Goal: Task Accomplishment & Management: Complete application form

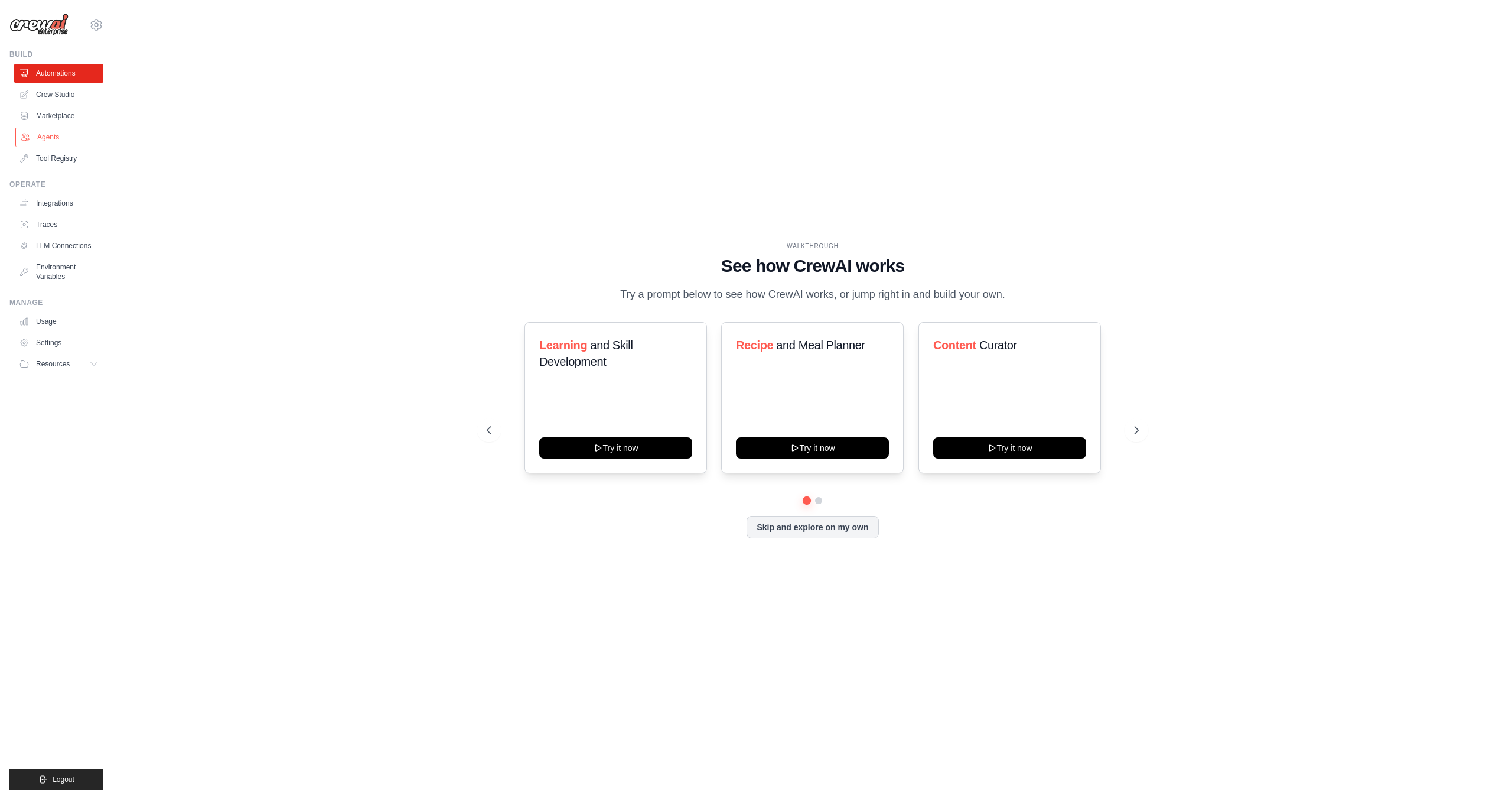
click at [48, 136] on link "Agents" at bounding box center [60, 137] width 89 height 19
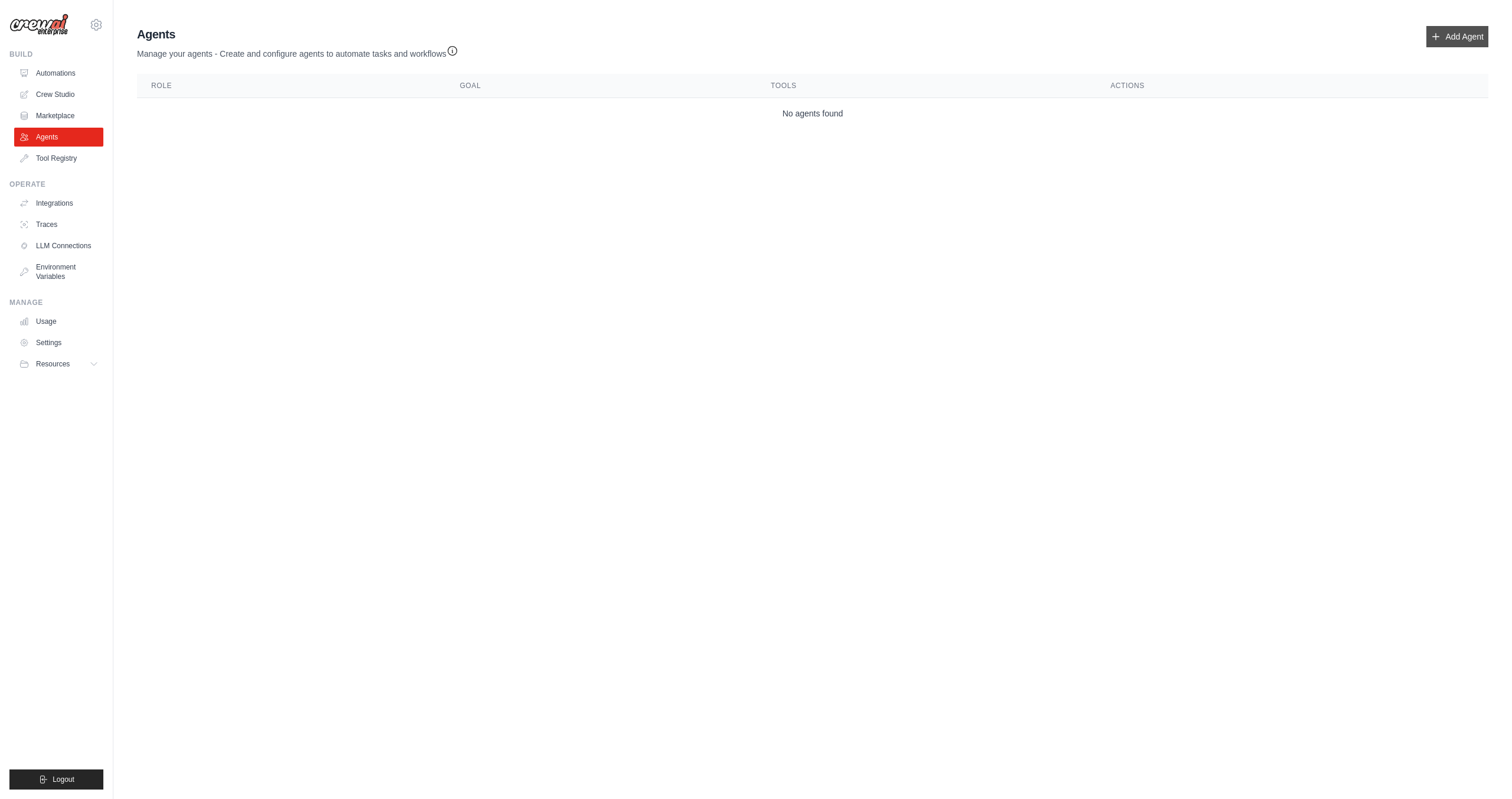
click at [1445, 34] on link "Add Agent" at bounding box center [1457, 37] width 62 height 22
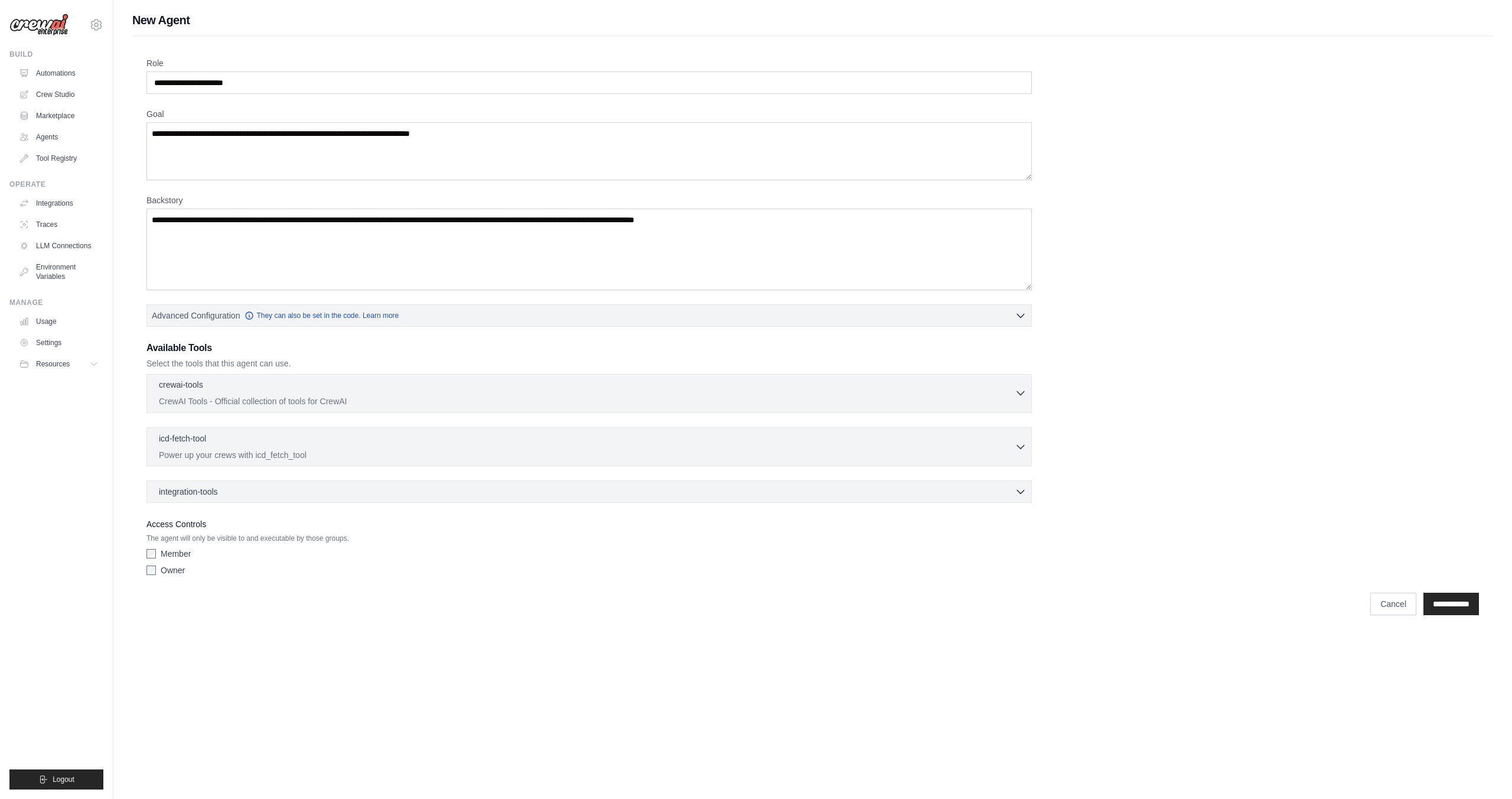
click at [1020, 393] on icon "button" at bounding box center [1021, 393] width 12 height 12
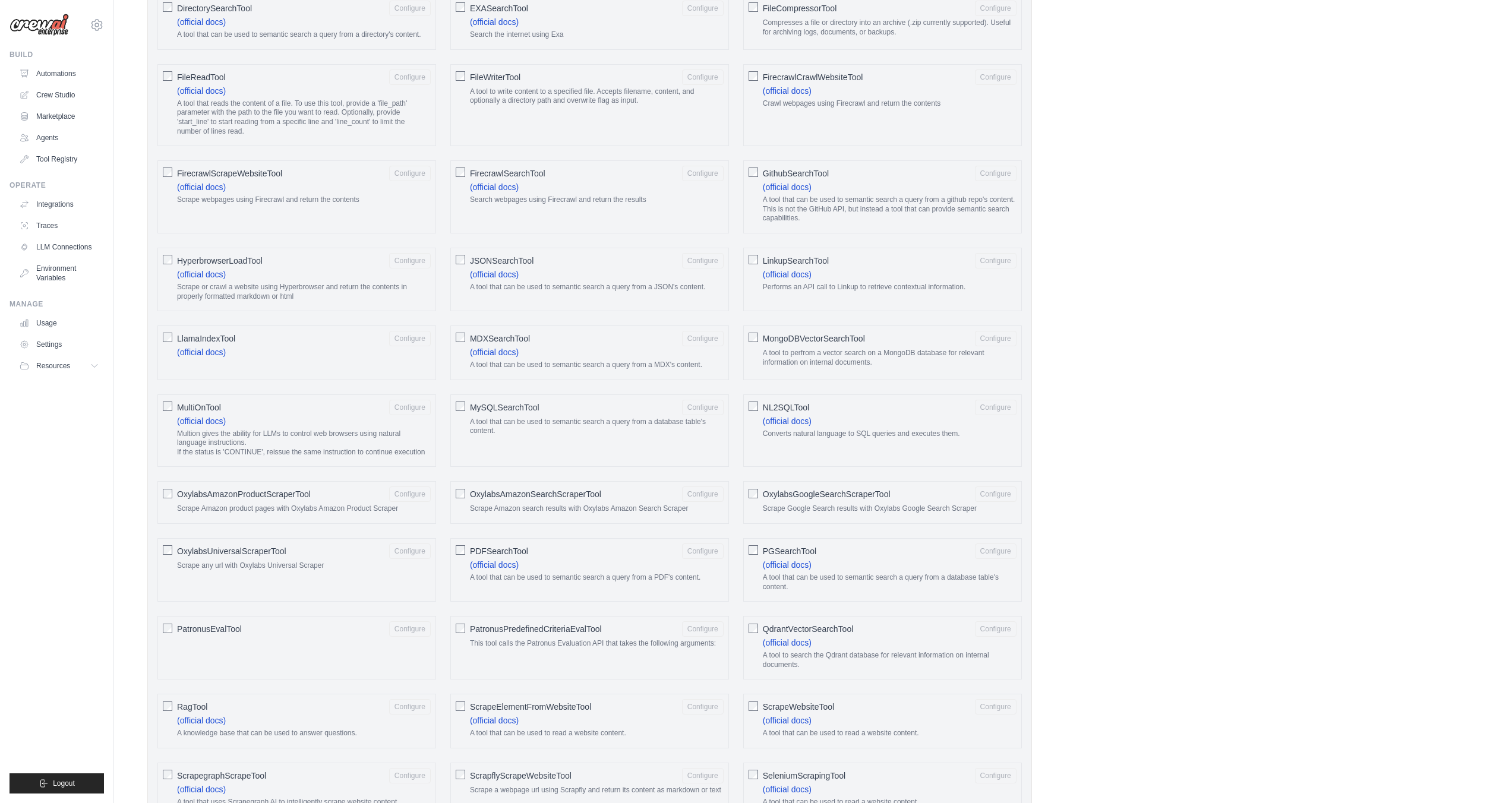
scroll to position [765, 0]
click at [696, 260] on button "Configure" at bounding box center [703, 258] width 41 height 15
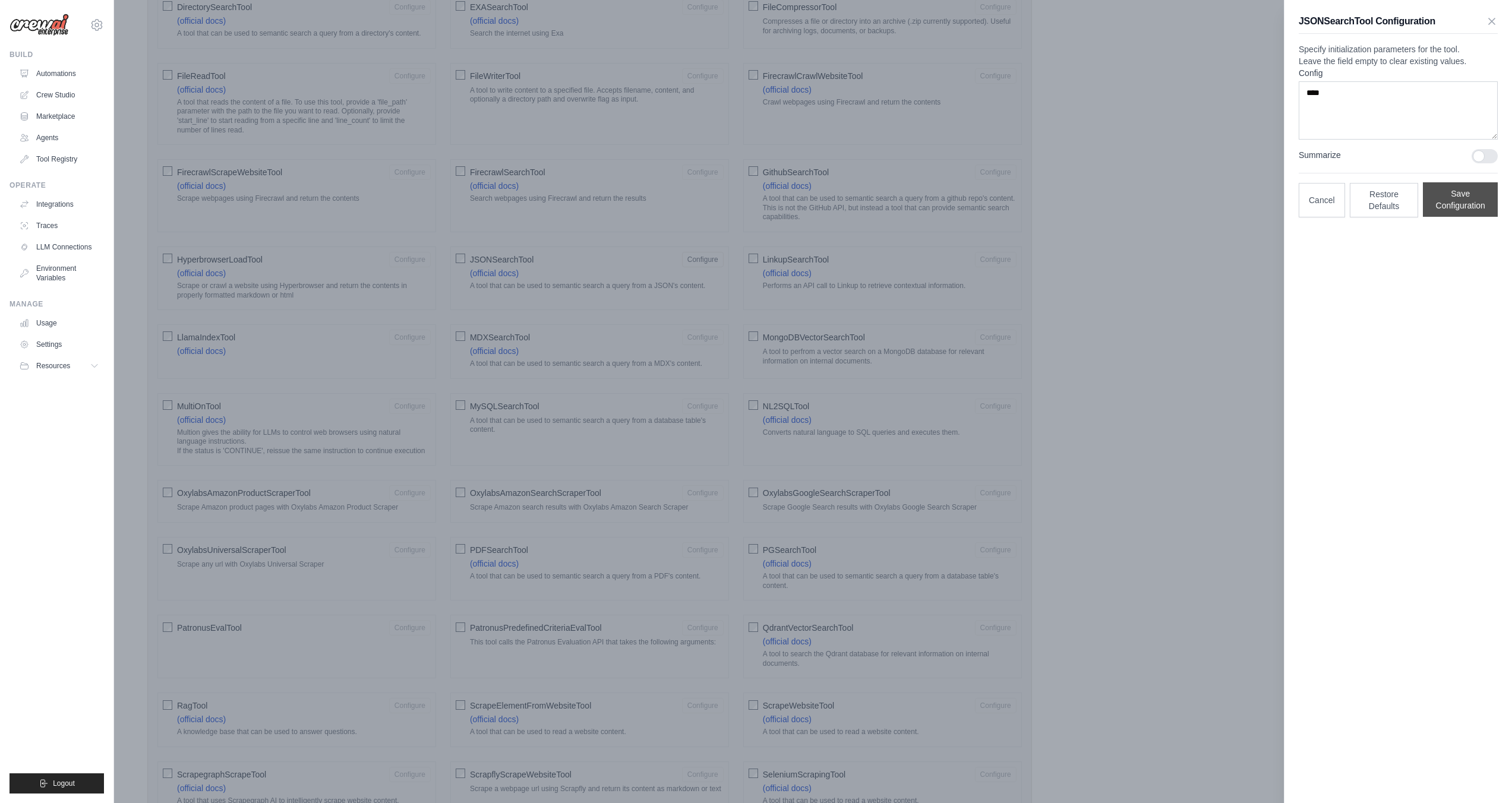
click at [1457, 217] on button "Save Configuration" at bounding box center [1461, 199] width 75 height 34
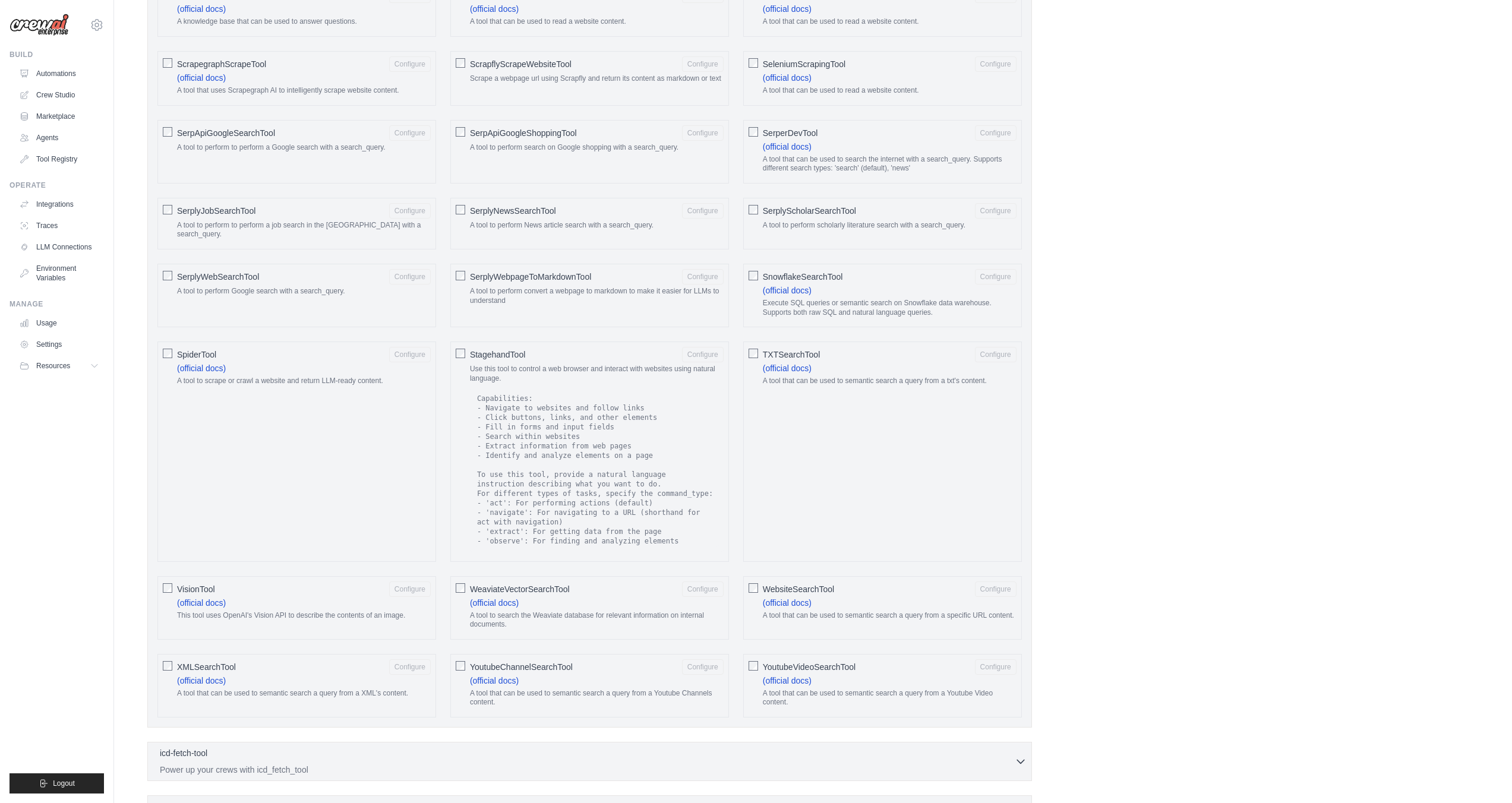
scroll to position [1613, 0]
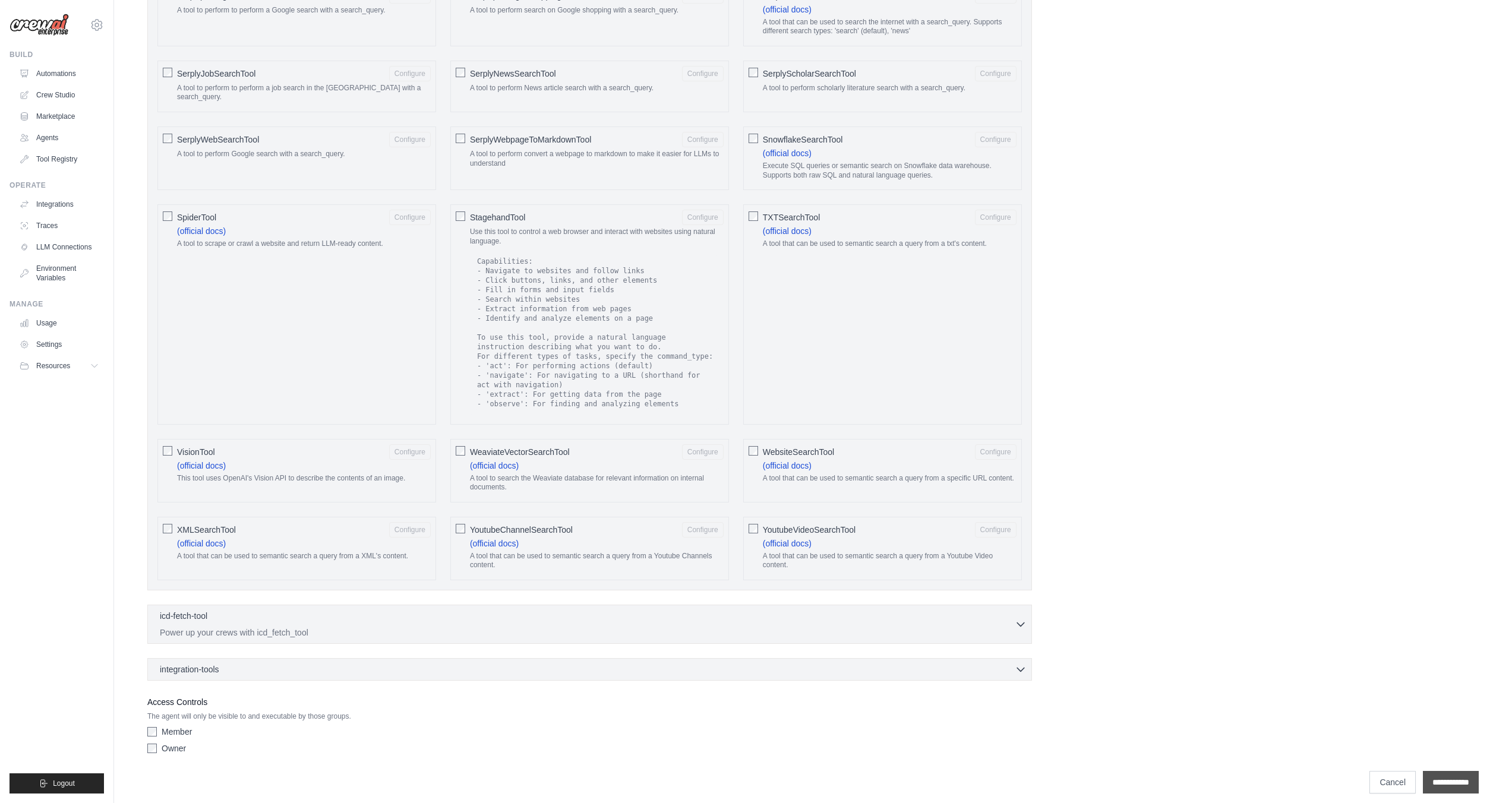
click at [1444, 779] on input "**********" at bounding box center [1451, 782] width 56 height 22
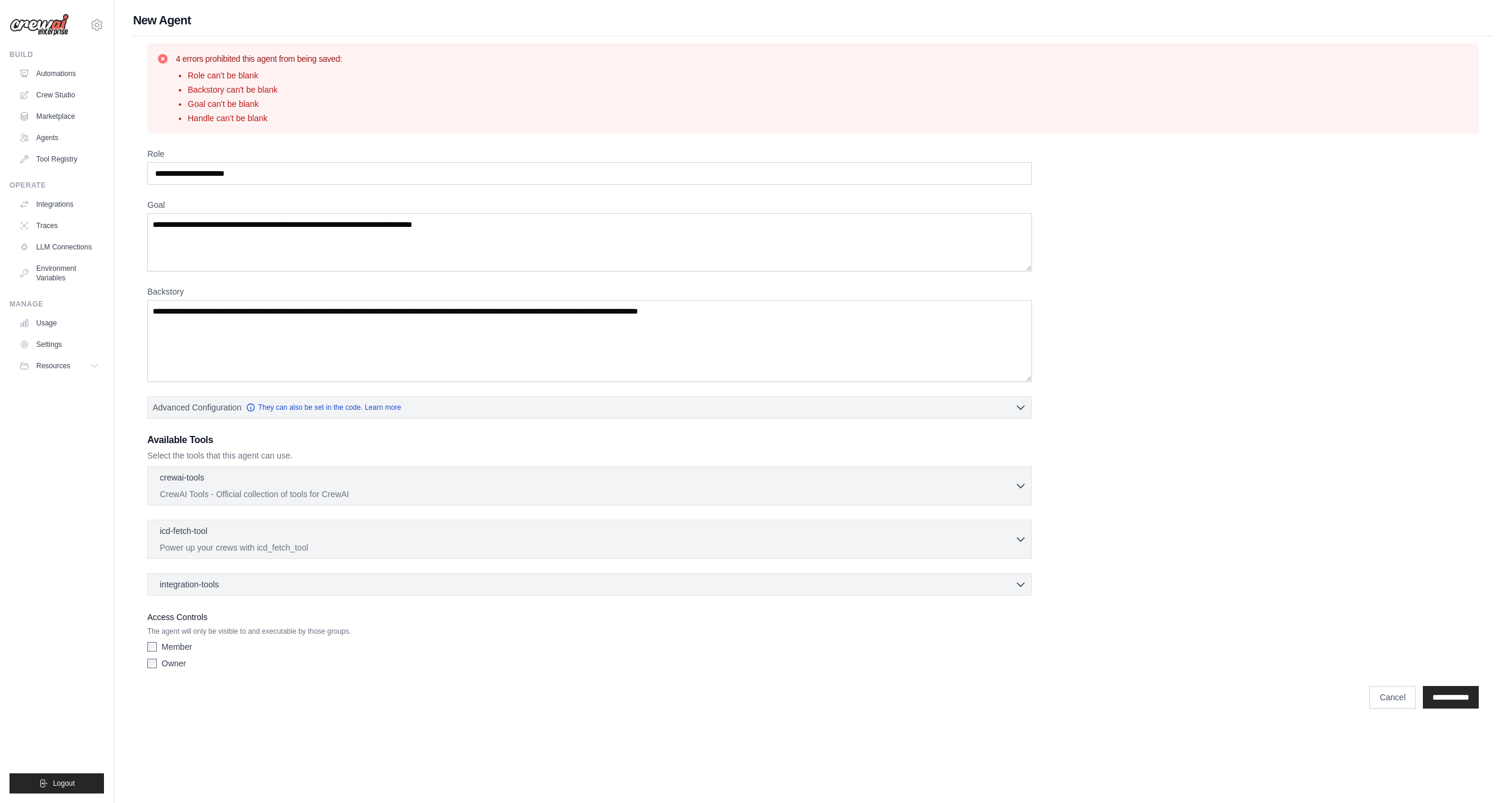
scroll to position [0, 0]
click at [266, 180] on input "Role" at bounding box center [593, 174] width 891 height 22
click at [230, 233] on textarea "Goal" at bounding box center [593, 242] width 891 height 59
click at [188, 334] on textarea "Backstory" at bounding box center [593, 341] width 891 height 82
click at [198, 587] on span "integration-tools" at bounding box center [189, 584] width 59 height 12
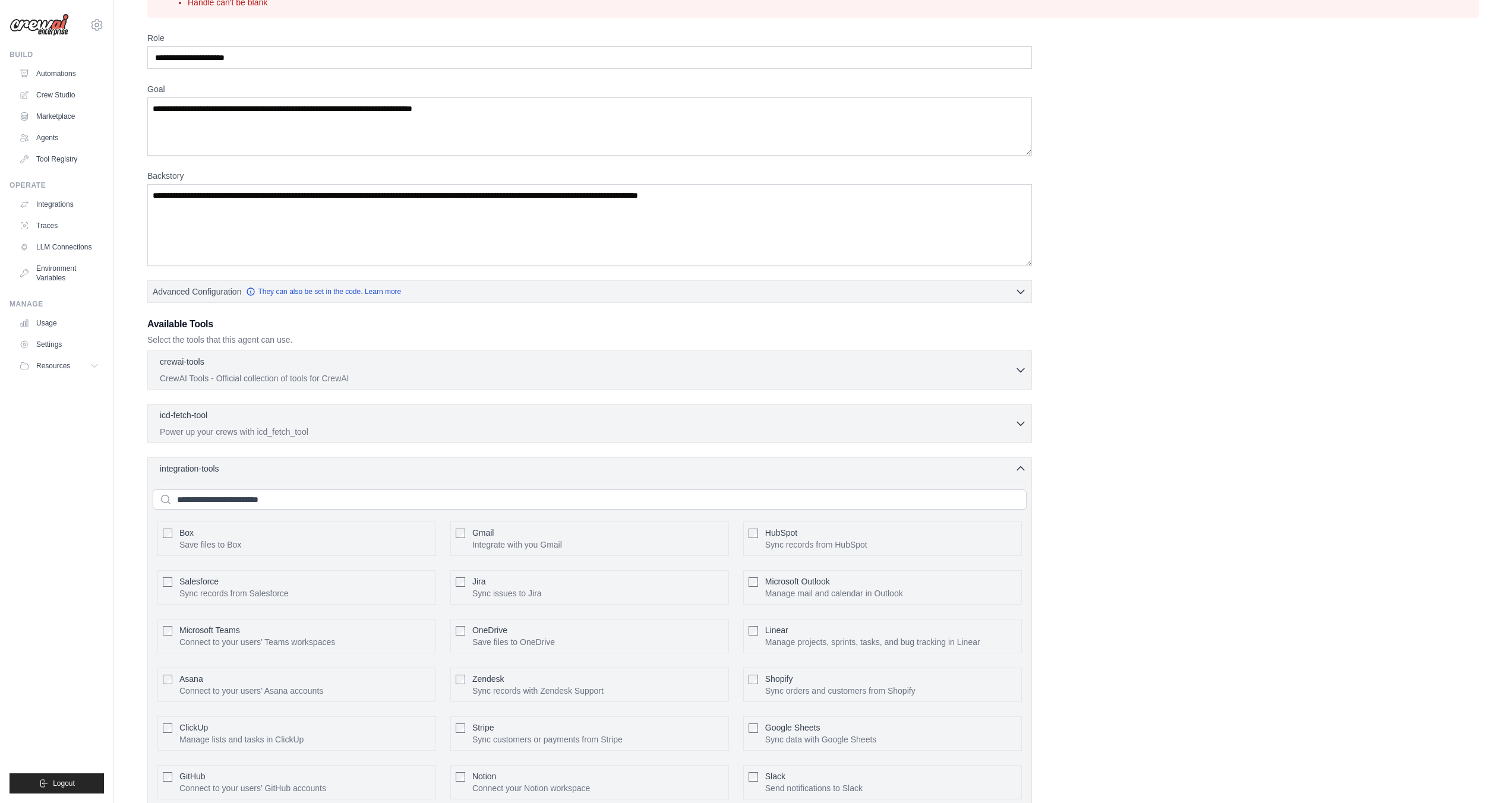
scroll to position [255, 0]
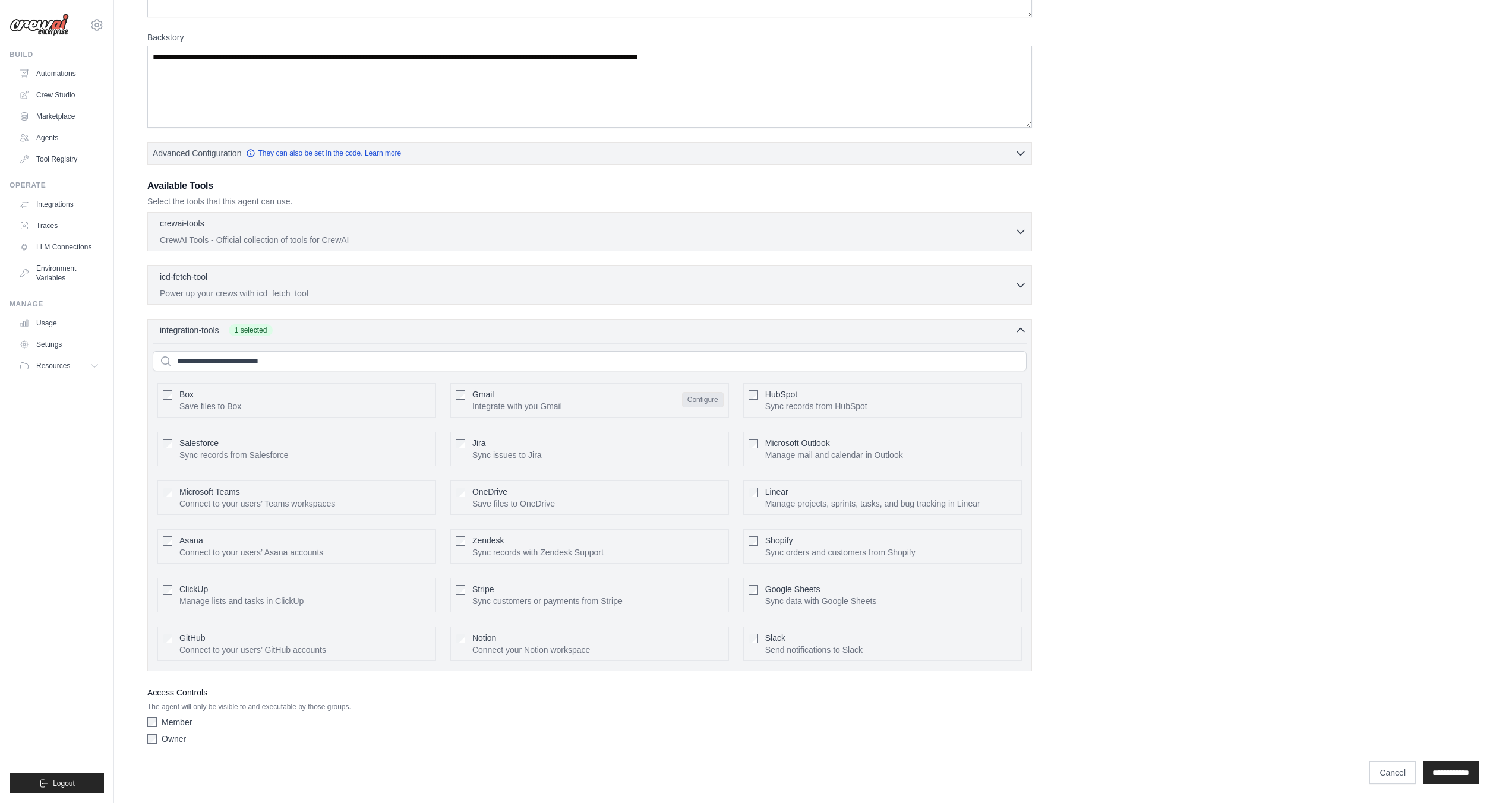
click at [706, 402] on button "Configure" at bounding box center [703, 399] width 41 height 15
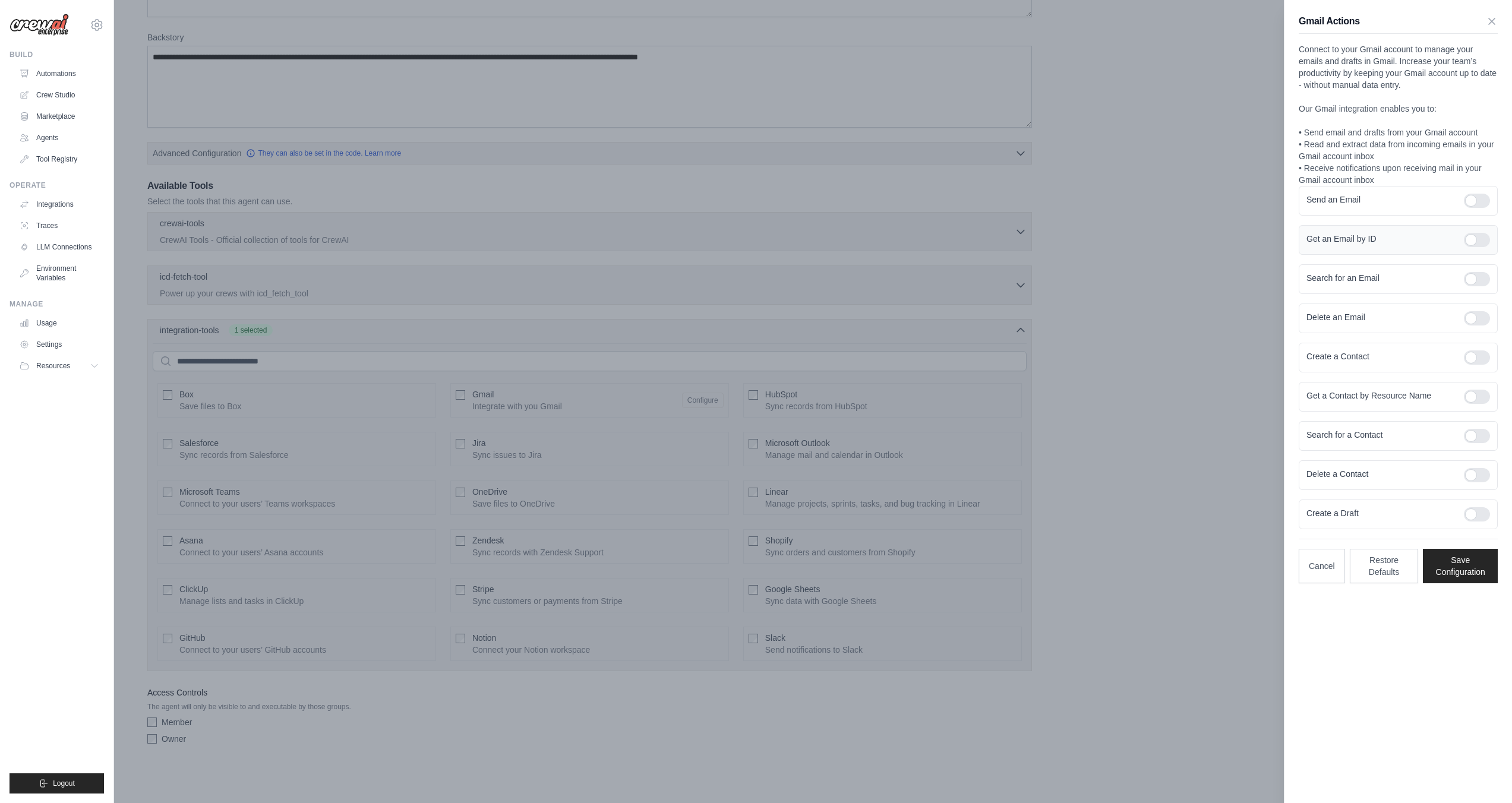
click at [1477, 236] on div at bounding box center [1477, 240] width 26 height 14
click at [1479, 278] on div at bounding box center [1477, 280] width 26 height 14
click at [1467, 572] on button "Save Configuration" at bounding box center [1461, 566] width 75 height 34
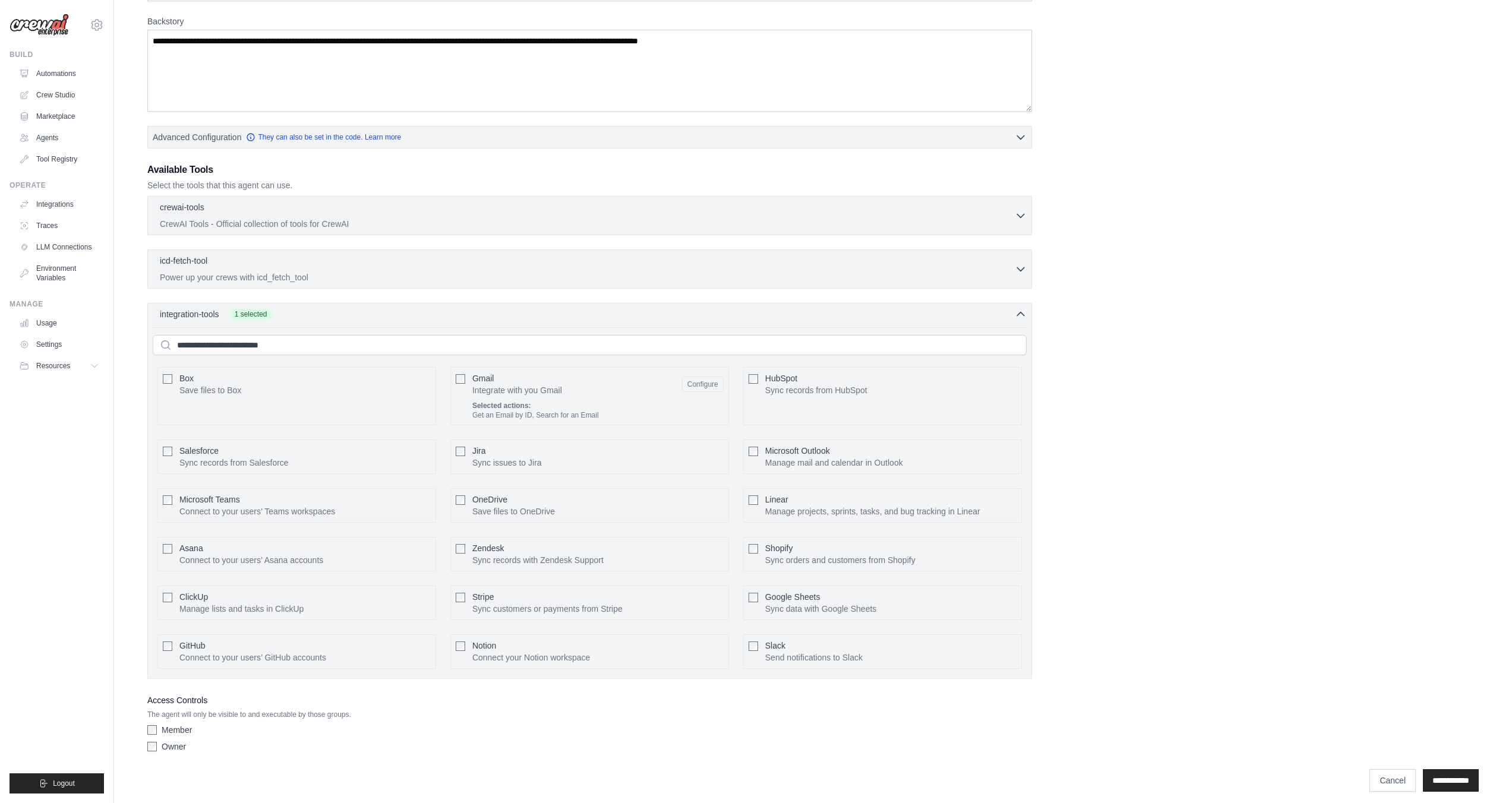
scroll to position [278, 0]
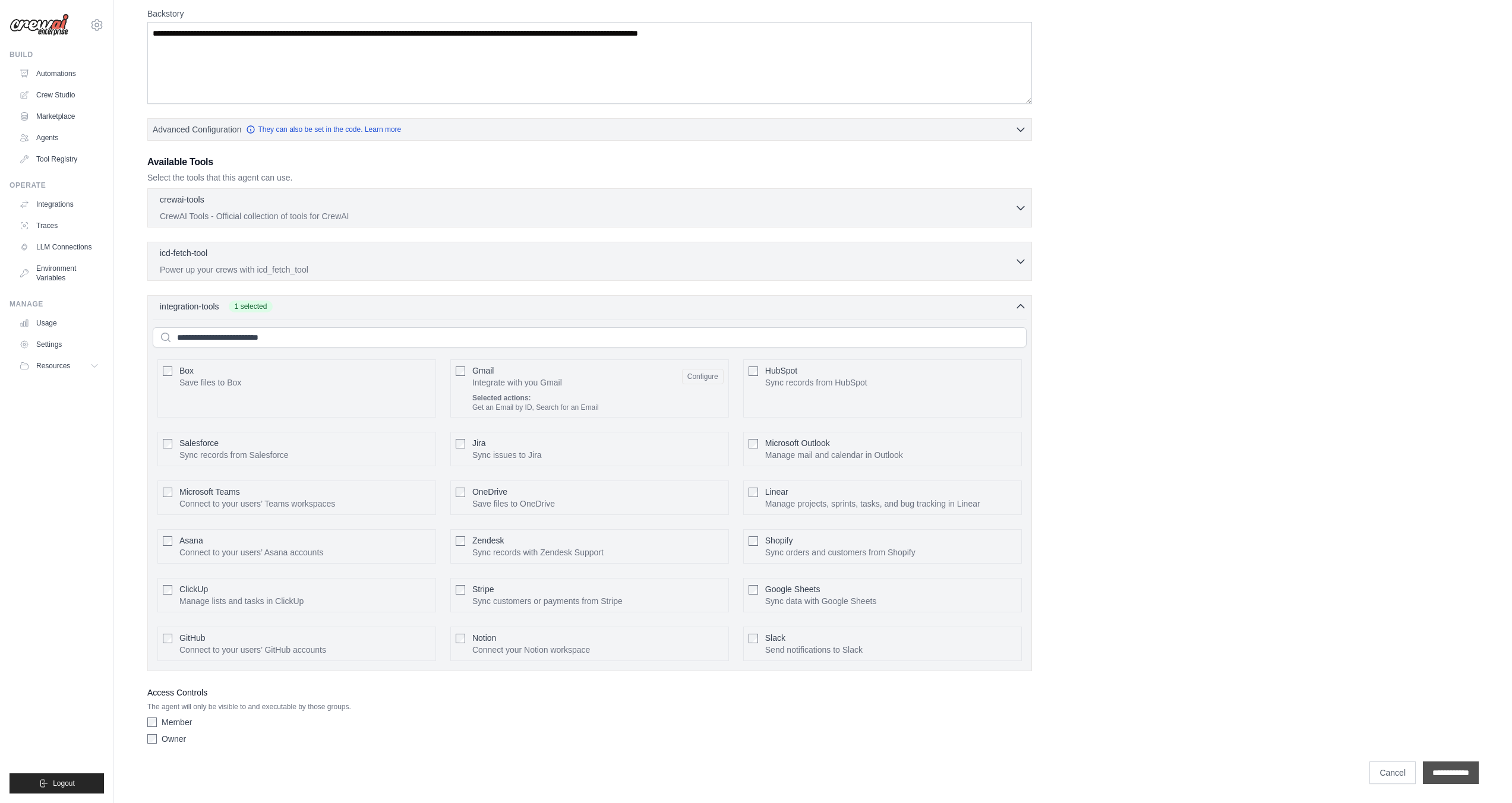
click at [1440, 776] on input "**********" at bounding box center [1451, 773] width 56 height 22
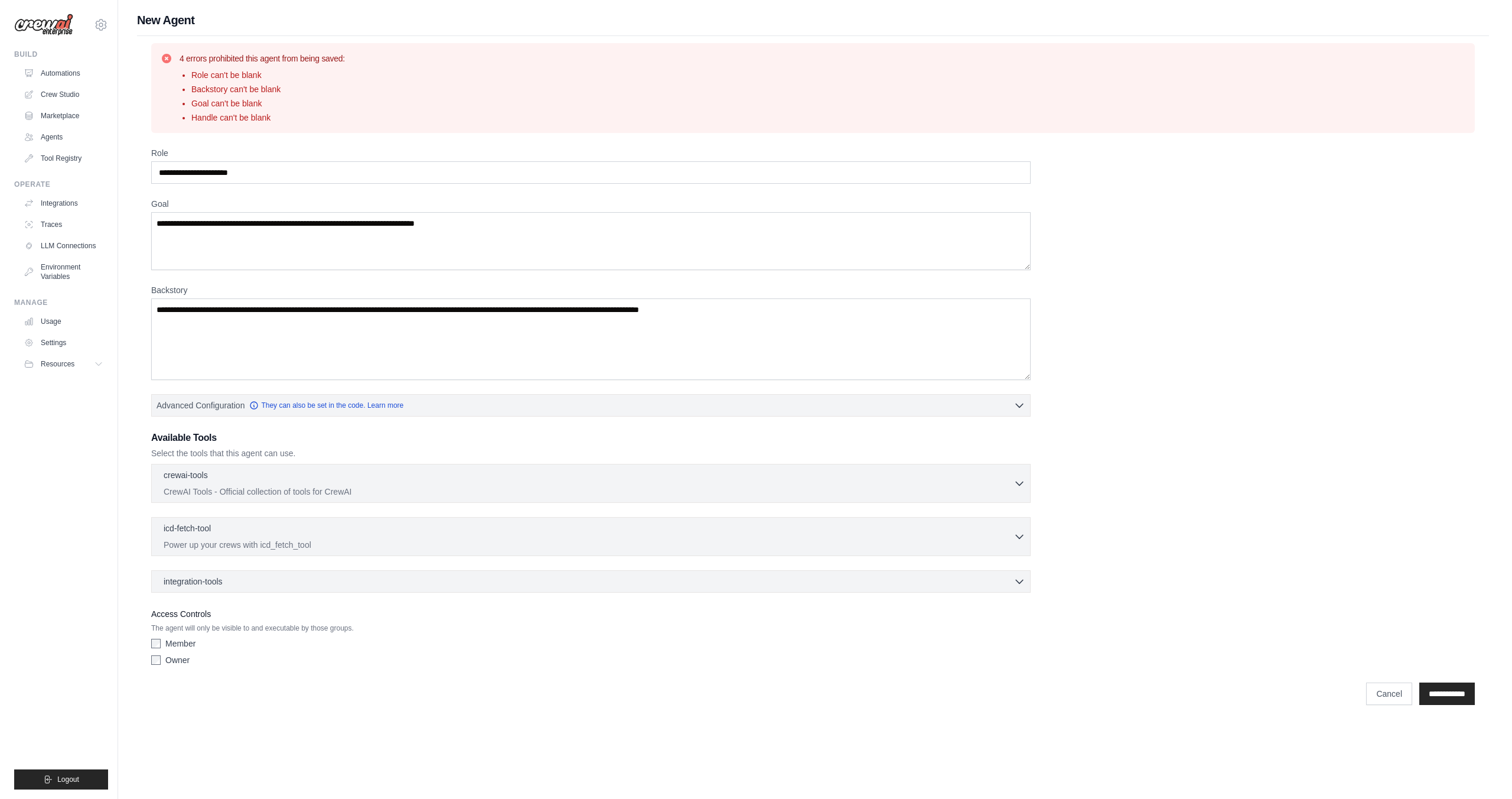
scroll to position [0, 0]
click at [271, 174] on input "Role" at bounding box center [589, 173] width 885 height 22
click at [289, 169] on input "Role" at bounding box center [589, 173] width 885 height 22
drag, startPoint x: 277, startPoint y: 166, endPoint x: 104, endPoint y: 169, distance: 173.0
click at [104, 169] on div "[PERSON_NAME][EMAIL_ADDRESS][DOMAIN_NAME] Settings Build Automations Crew Studio" at bounding box center [756, 362] width 1512 height 724
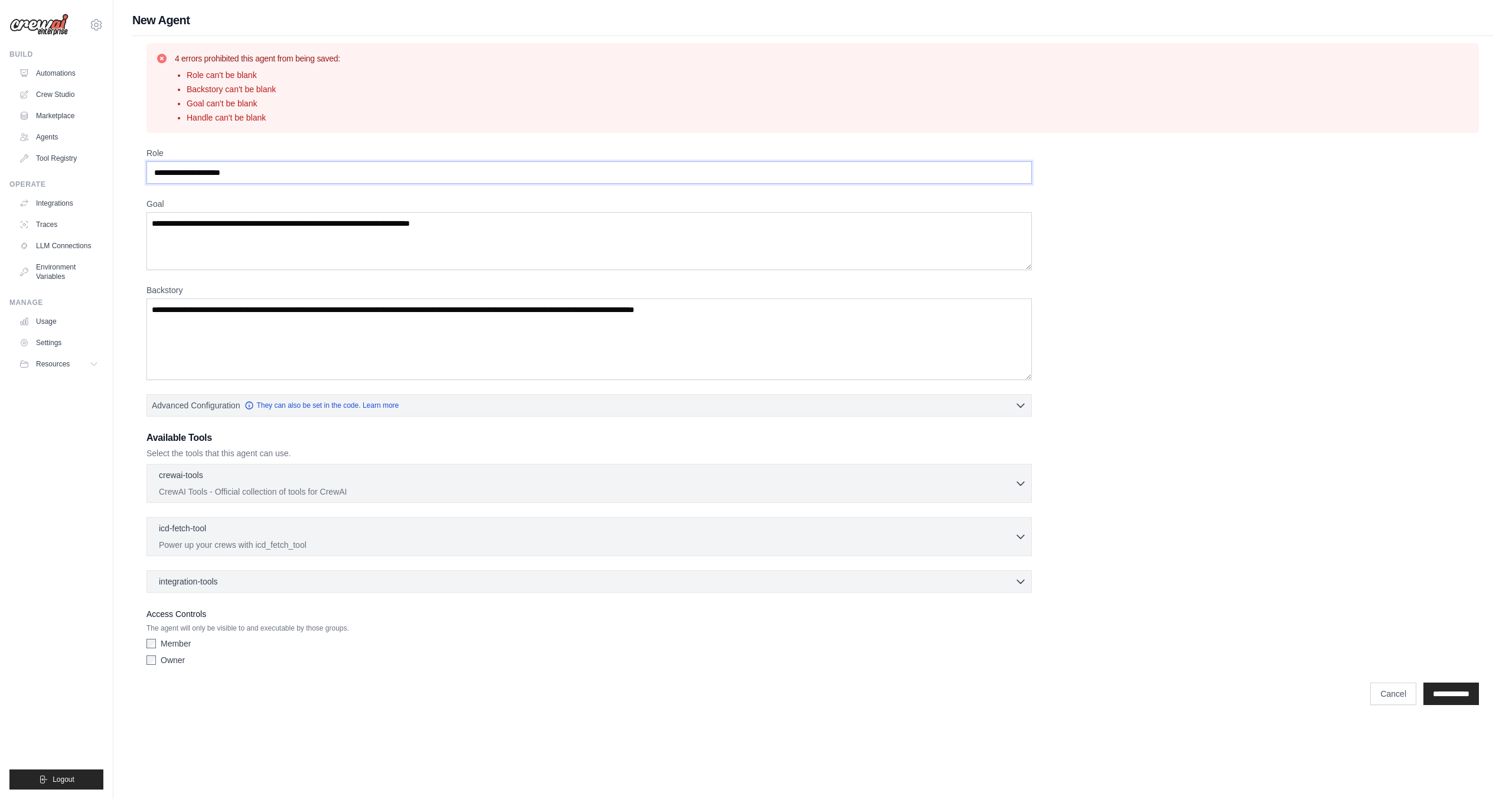
type input "**********"
click at [241, 228] on textarea "Goal" at bounding box center [589, 241] width 885 height 58
drag, startPoint x: 494, startPoint y: 221, endPoint x: 154, endPoint y: 224, distance: 340.0
click at [154, 224] on textarea "Goal" at bounding box center [589, 241] width 885 height 58
click at [163, 228] on textarea "Goal" at bounding box center [589, 241] width 885 height 58
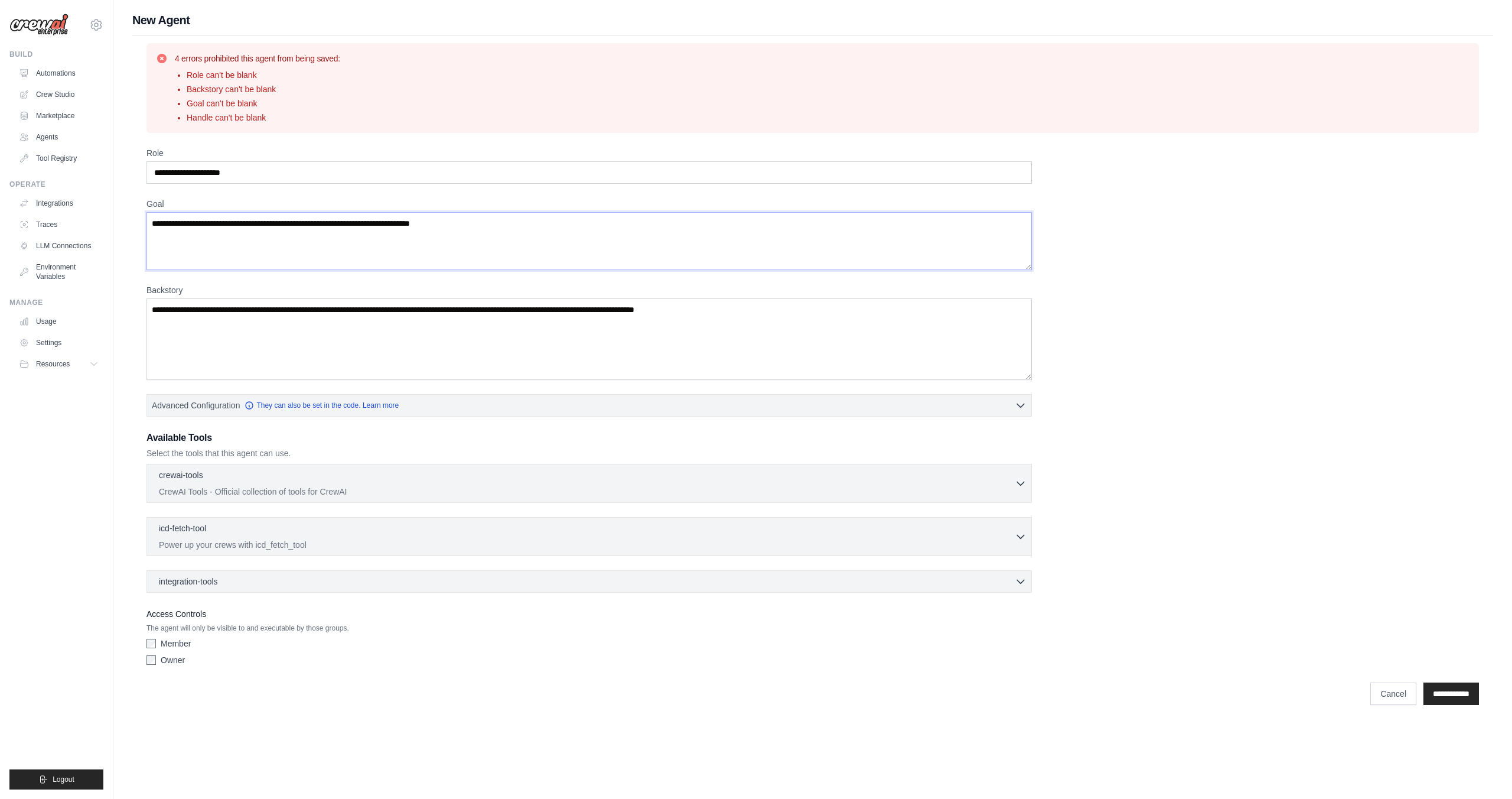
click at [156, 222] on textarea "Goal" at bounding box center [589, 241] width 885 height 58
type textarea "**********"
click at [261, 332] on textarea "Backstory" at bounding box center [589, 339] width 885 height 82
